Goal: Find specific page/section: Find specific page/section

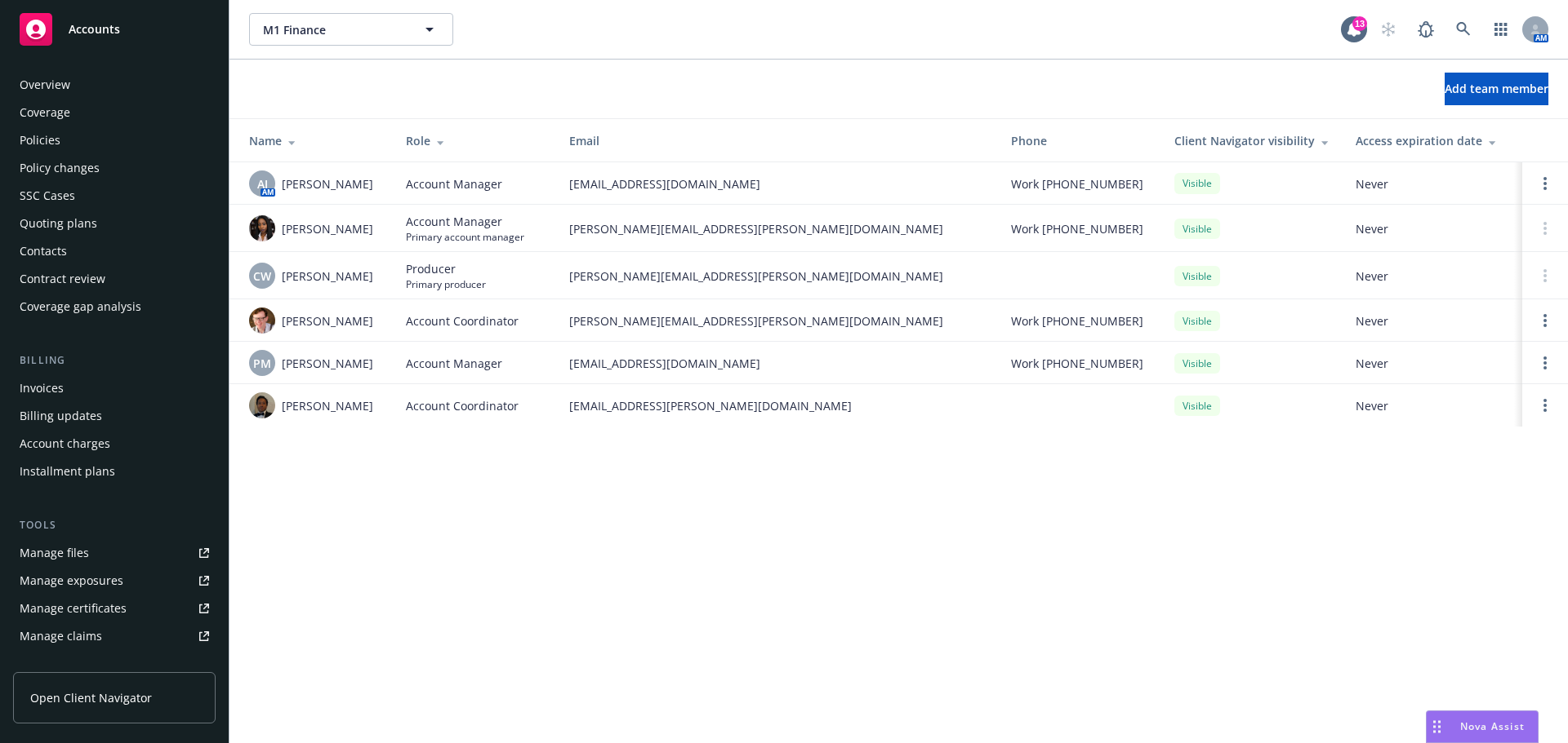
scroll to position [320, 0]
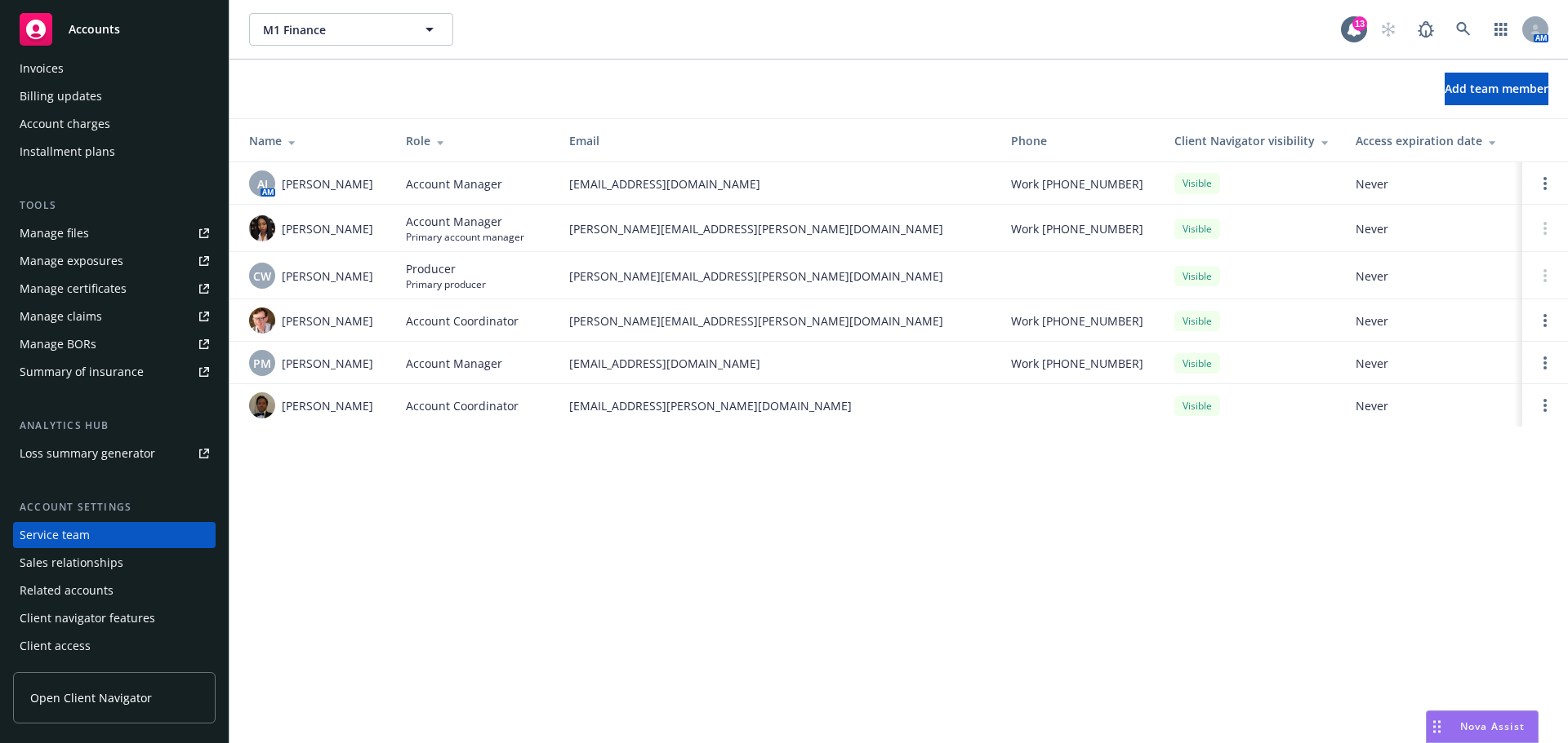
click at [91, 24] on span "Accounts" at bounding box center [94, 30] width 51 height 13
